Goal: Transaction & Acquisition: Download file/media

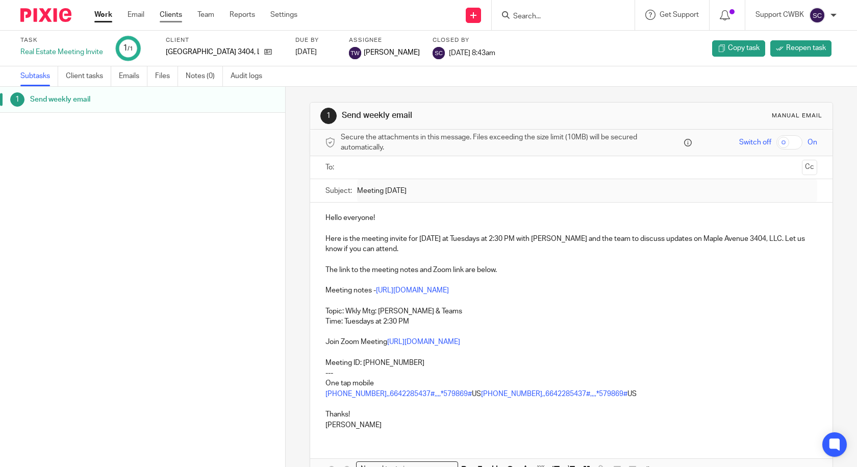
drag, startPoint x: 0, startPoint y: 0, endPoint x: 169, endPoint y: 13, distance: 169.8
click at [169, 13] on link "Clients" at bounding box center [171, 15] width 22 height 10
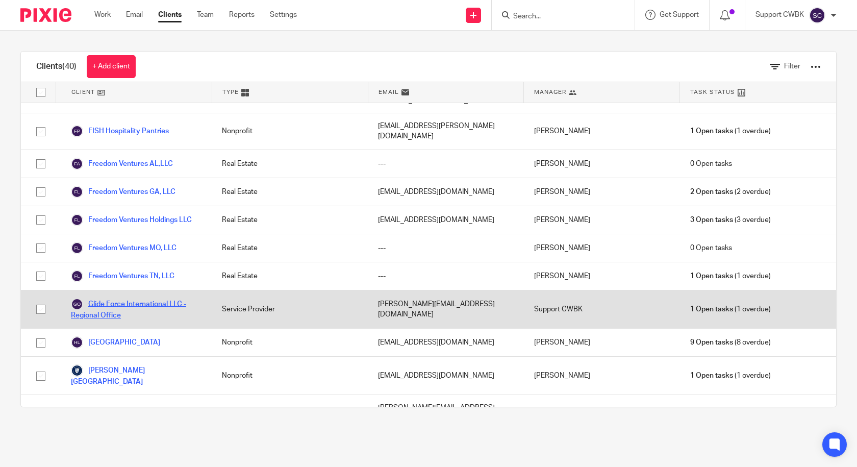
scroll to position [408, 0]
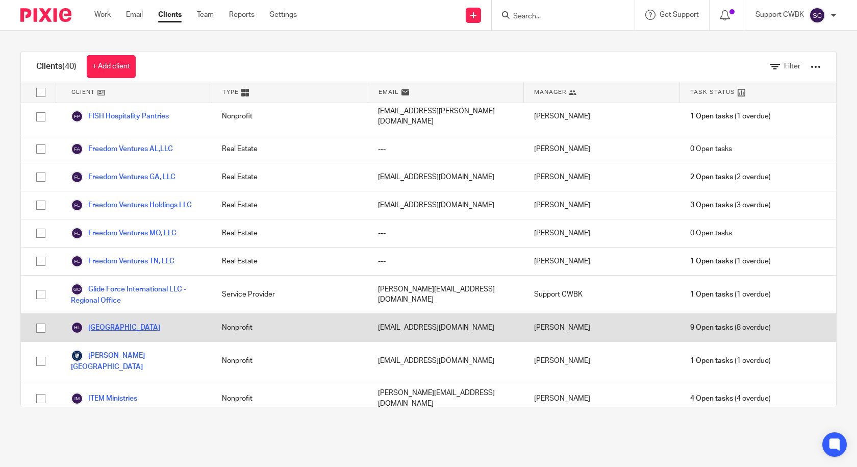
click at [114, 321] on link "[GEOGRAPHIC_DATA]" at bounding box center [115, 327] width 89 height 12
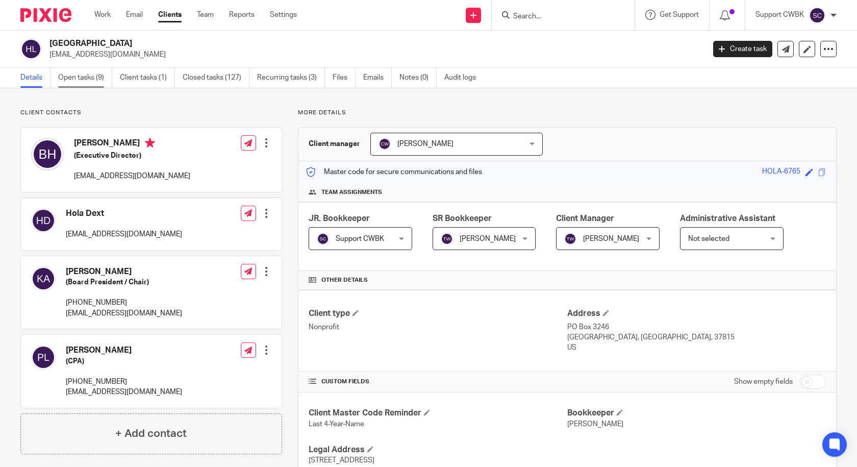
click at [77, 75] on link "Open tasks (9)" at bounding box center [85, 78] width 54 height 20
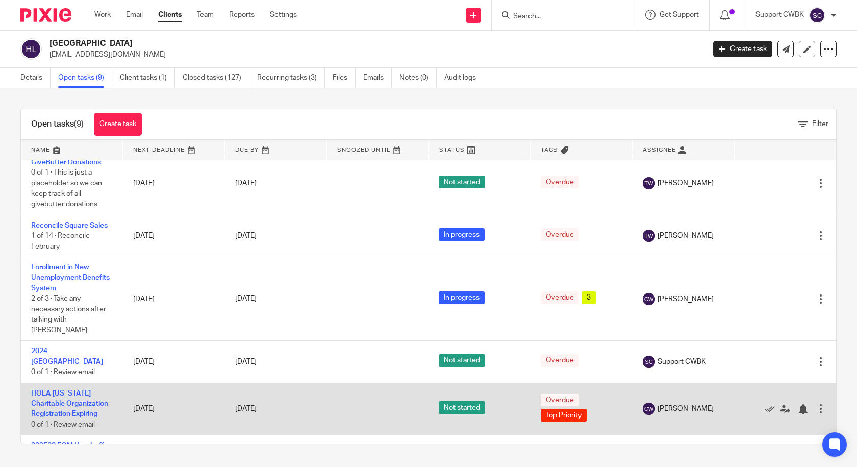
scroll to position [189, 0]
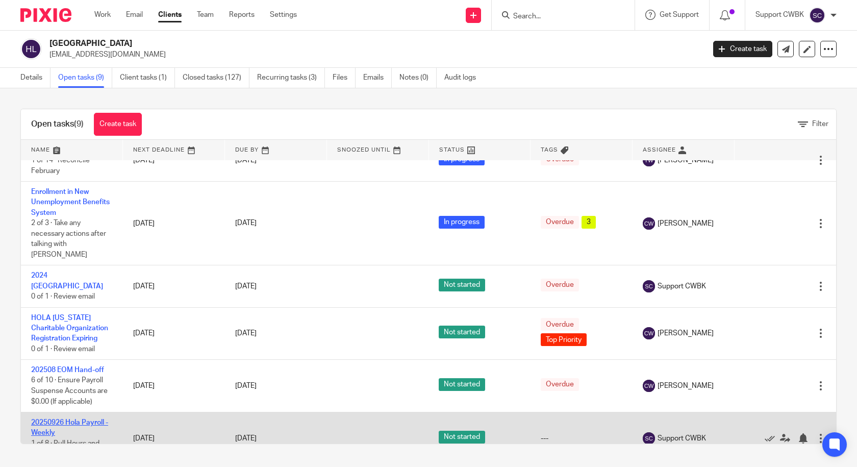
click at [61, 419] on link "20250926 Hola Payroll - Weekly" at bounding box center [69, 427] width 77 height 17
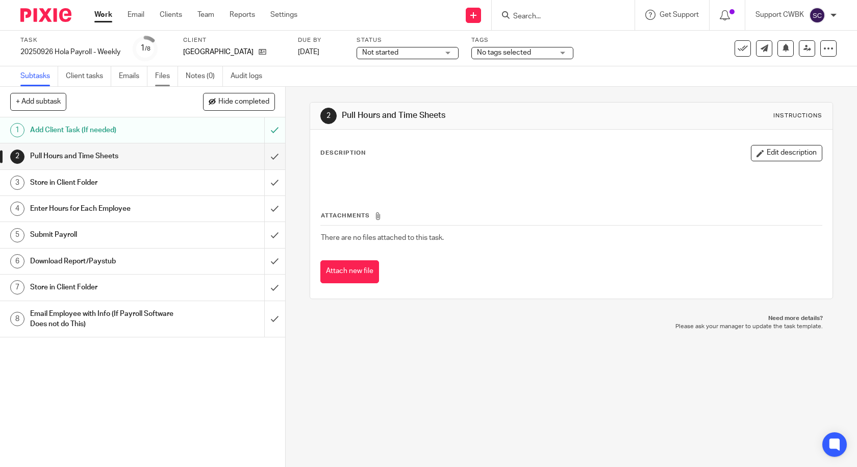
click at [160, 74] on link "Files" at bounding box center [166, 76] width 23 height 20
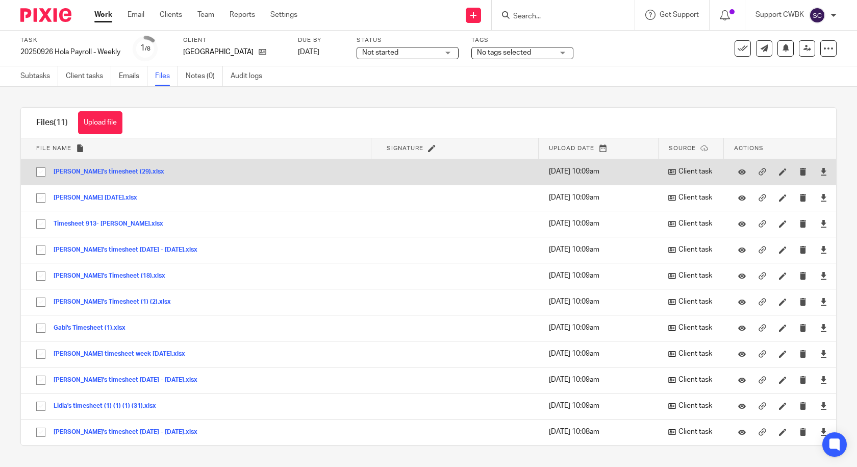
click at [39, 173] on input "checkbox" at bounding box center [40, 171] width 19 height 19
checkbox input "true"
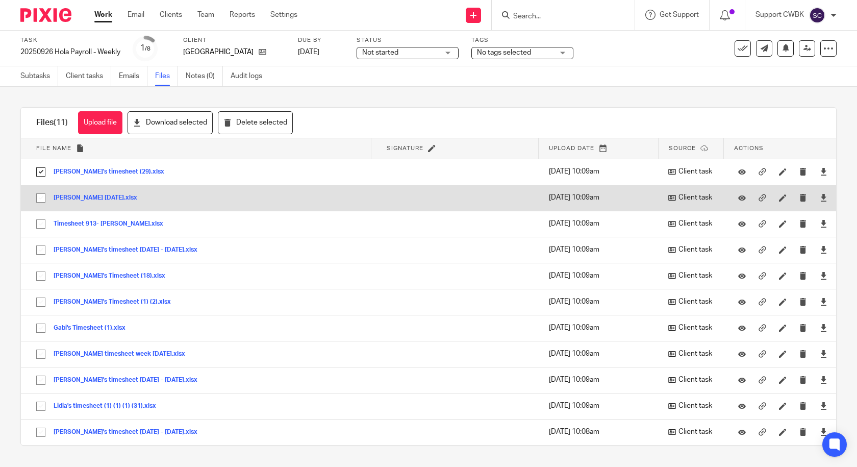
click at [43, 194] on input "checkbox" at bounding box center [40, 197] width 19 height 19
checkbox input "true"
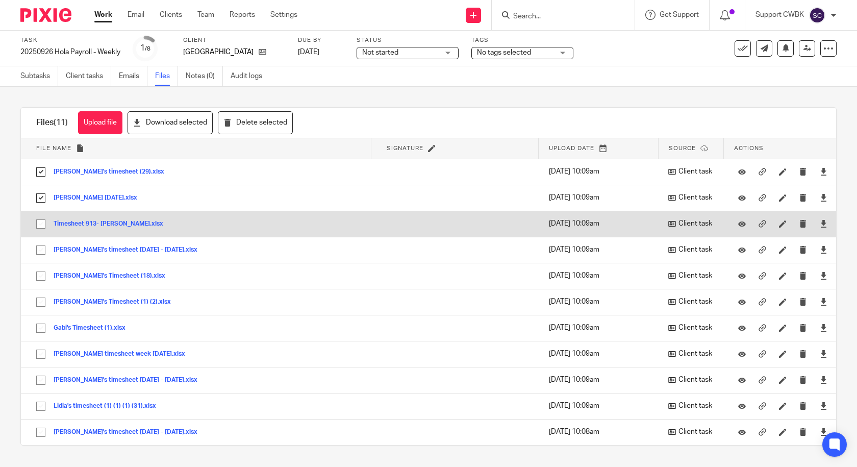
click at [40, 221] on input "checkbox" at bounding box center [40, 223] width 19 height 19
checkbox input "true"
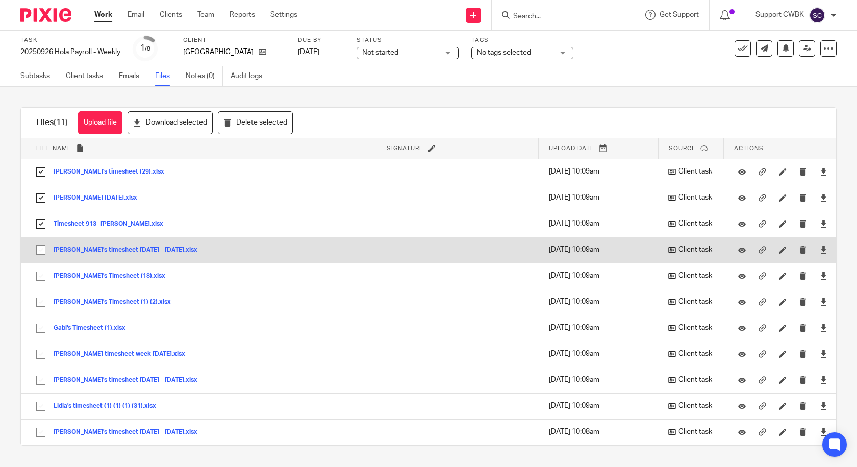
click at [41, 243] on input "checkbox" at bounding box center [40, 249] width 19 height 19
checkbox input "true"
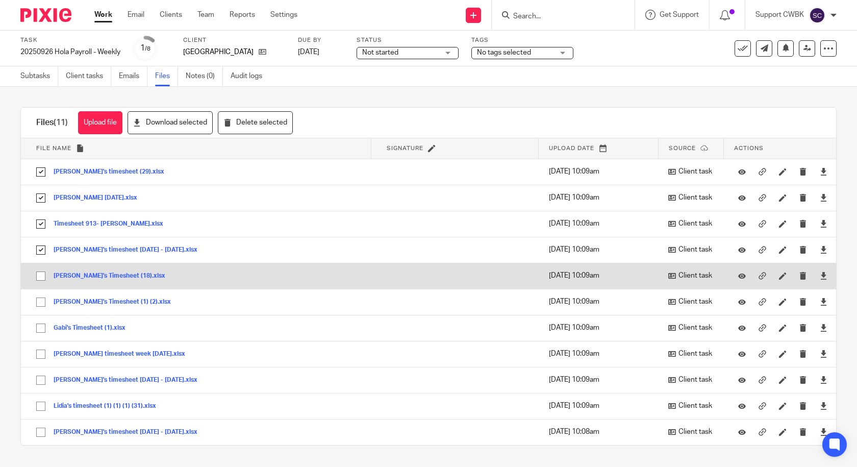
click at [41, 278] on input "checkbox" at bounding box center [40, 275] width 19 height 19
checkbox input "true"
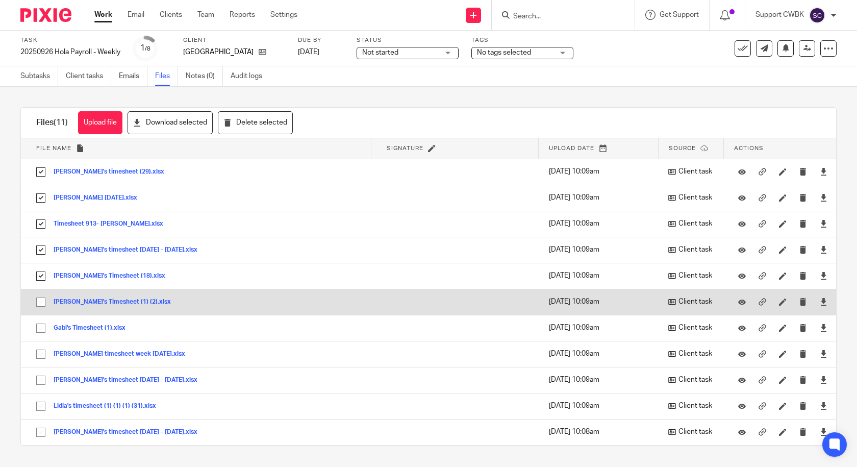
click at [40, 301] on input "checkbox" at bounding box center [40, 301] width 19 height 19
checkbox input "true"
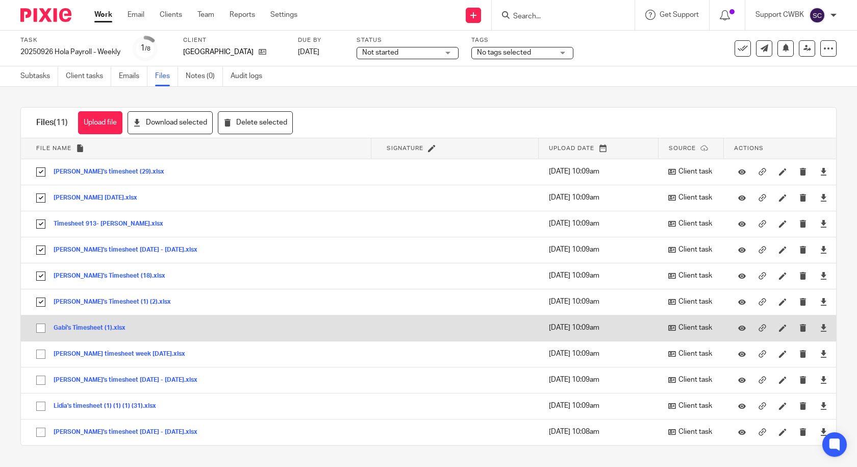
click at [38, 326] on input "checkbox" at bounding box center [40, 327] width 19 height 19
checkbox input "true"
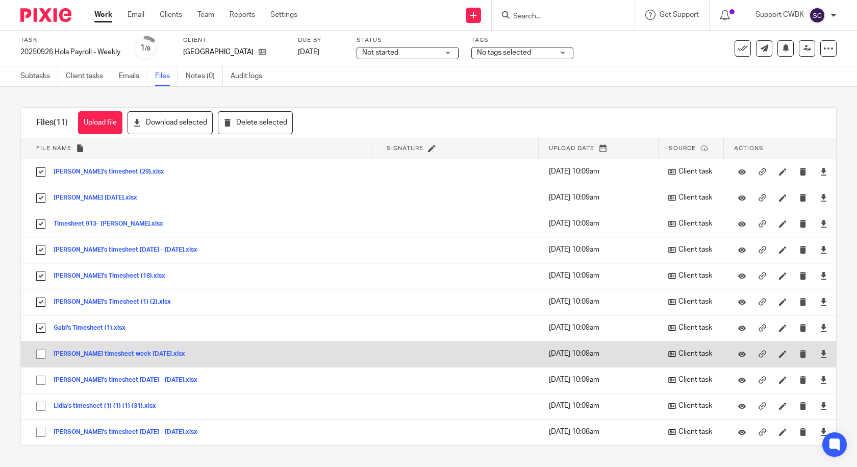
click at [41, 350] on input "checkbox" at bounding box center [40, 353] width 19 height 19
checkbox input "true"
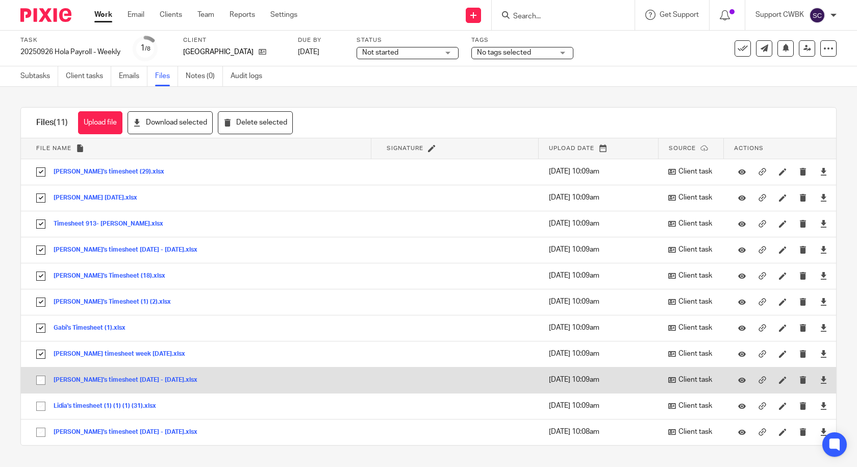
click at [40, 381] on input "checkbox" at bounding box center [40, 379] width 19 height 19
checkbox input "true"
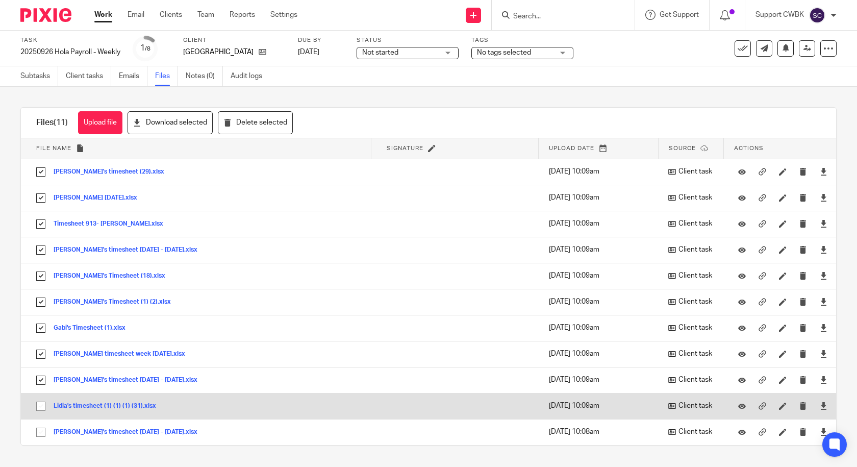
click at [40, 407] on input "checkbox" at bounding box center [40, 405] width 19 height 19
checkbox input "true"
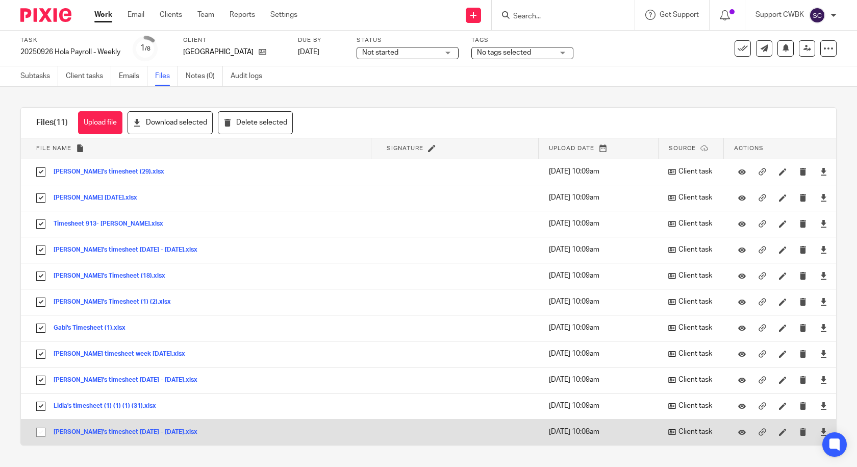
click at [43, 432] on input "checkbox" at bounding box center [40, 431] width 19 height 19
checkbox input "true"
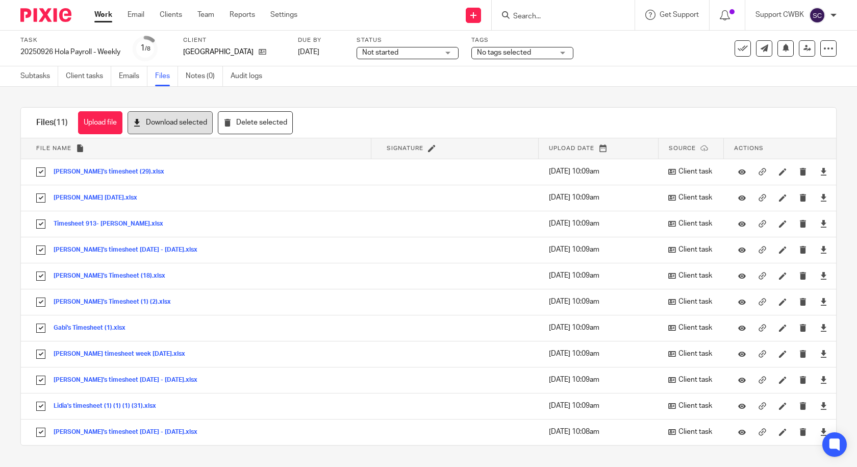
click at [173, 124] on button "Download selected" at bounding box center [169, 122] width 85 height 23
click at [77, 76] on link "Client tasks" at bounding box center [88, 76] width 45 height 20
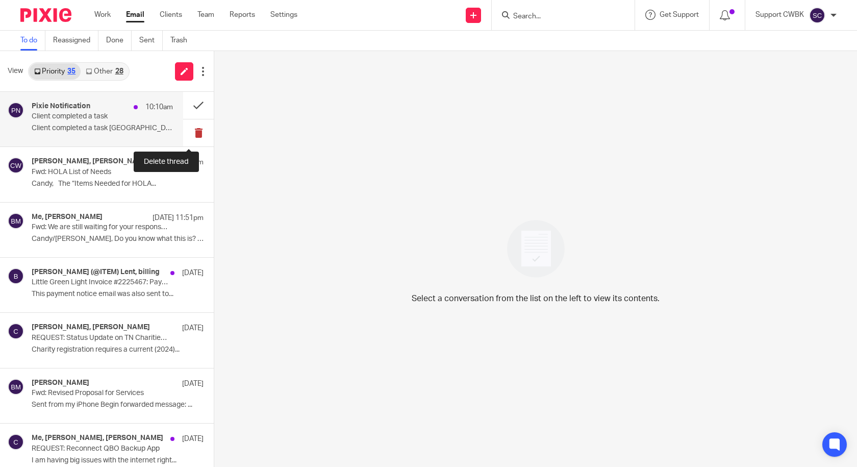
click at [188, 134] on button at bounding box center [198, 132] width 31 height 27
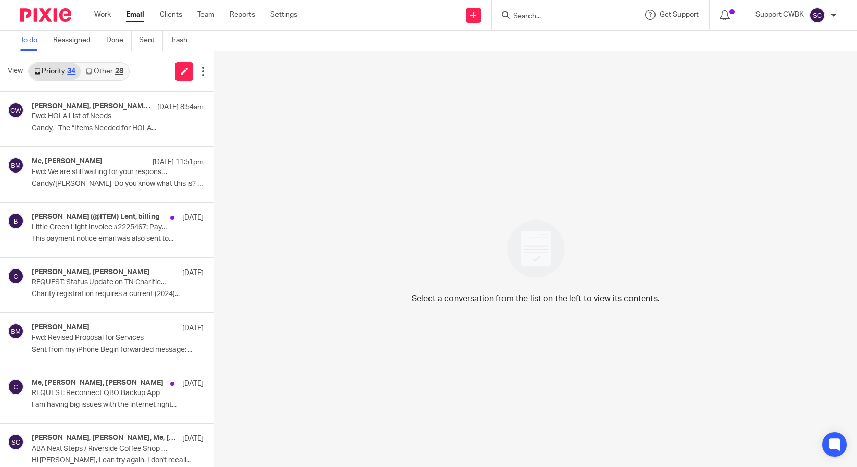
click at [99, 72] on link "Other 28" at bounding box center [104, 71] width 47 height 16
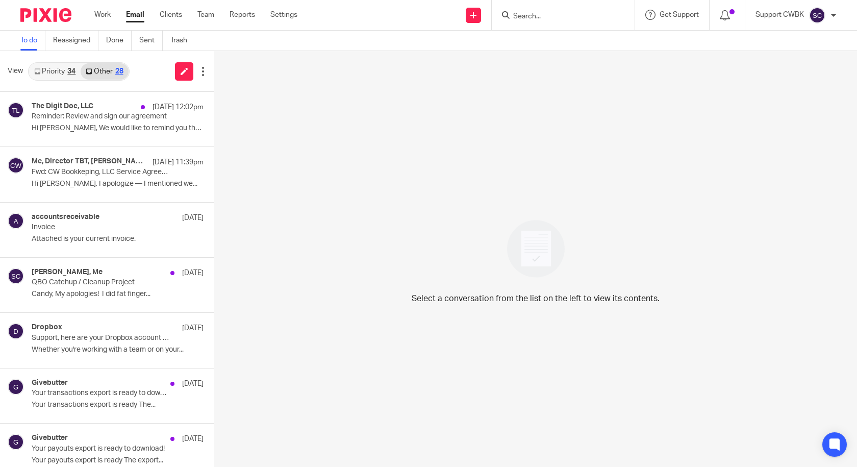
click at [44, 75] on link "Priority 34" at bounding box center [55, 71] width 52 height 16
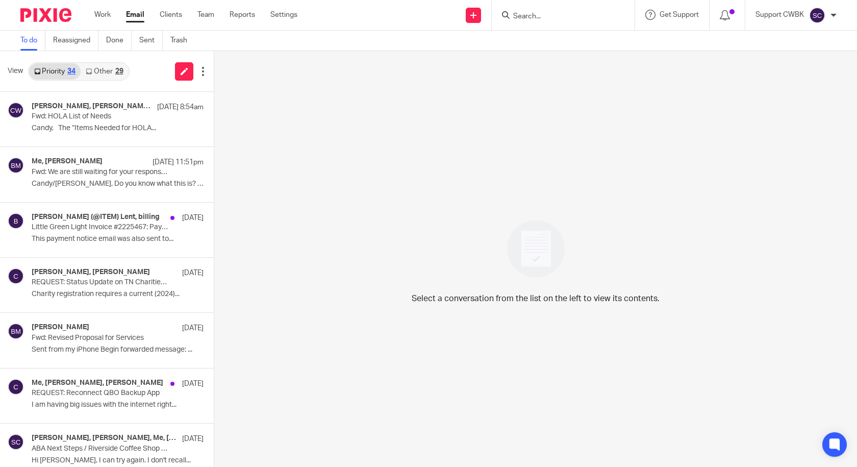
click at [104, 71] on link "Other 29" at bounding box center [104, 71] width 47 height 16
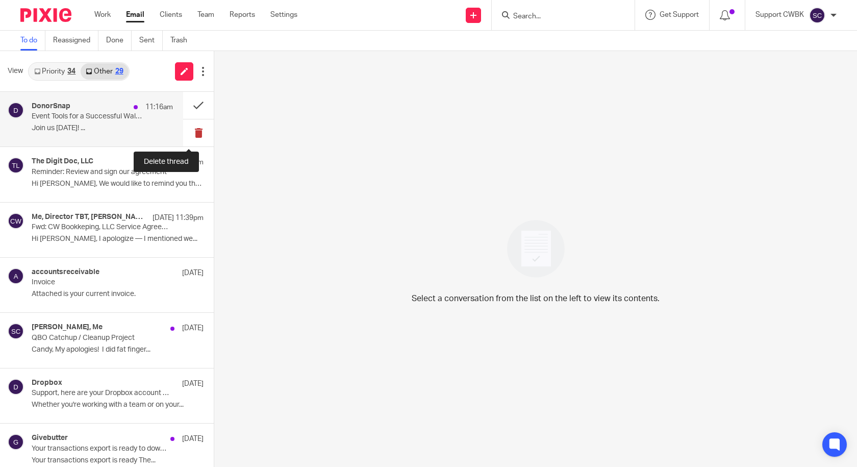
click at [187, 134] on button at bounding box center [198, 132] width 31 height 27
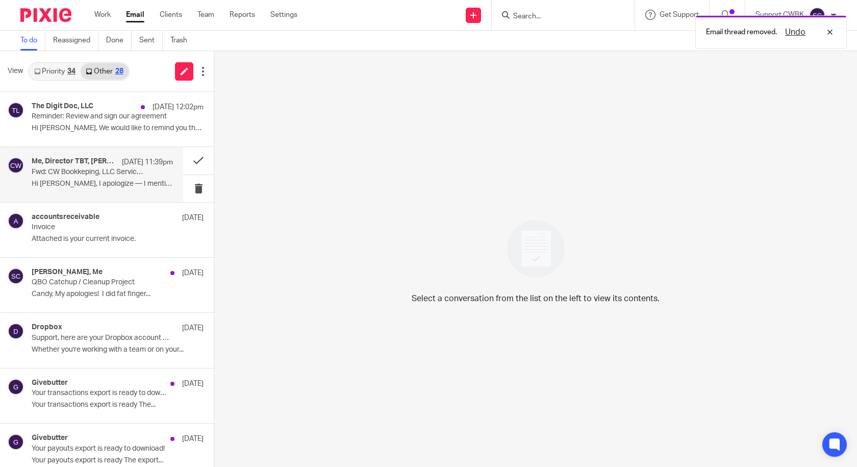
click at [64, 173] on p "Fwd: CW Bookkeping, LLC Service Agreement" at bounding box center [88, 172] width 113 height 9
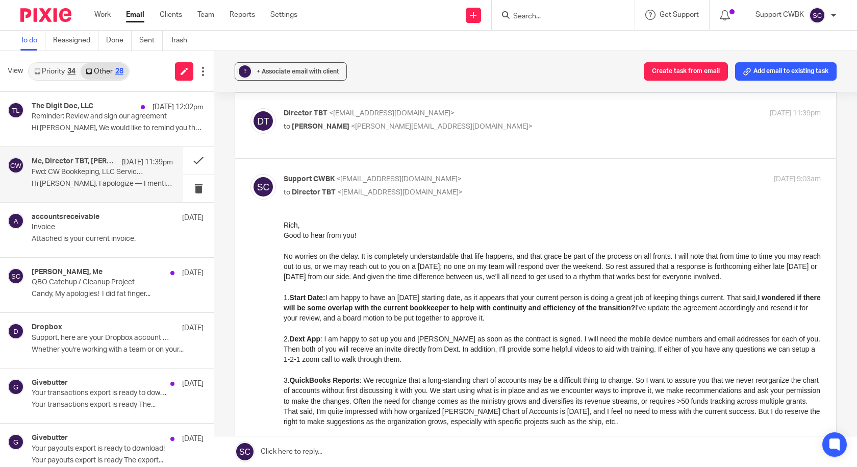
scroll to position [153, 0]
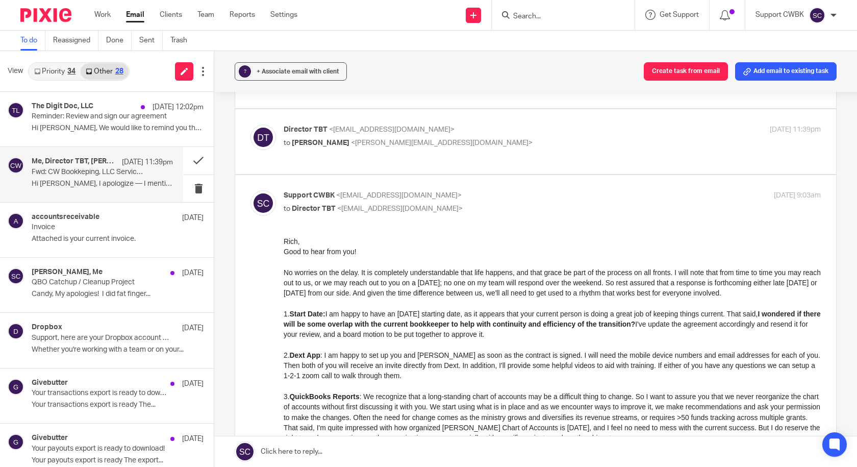
click at [49, 67] on link "Priority 34" at bounding box center [55, 71] width 52 height 16
